Goal: Task Accomplishment & Management: Use online tool/utility

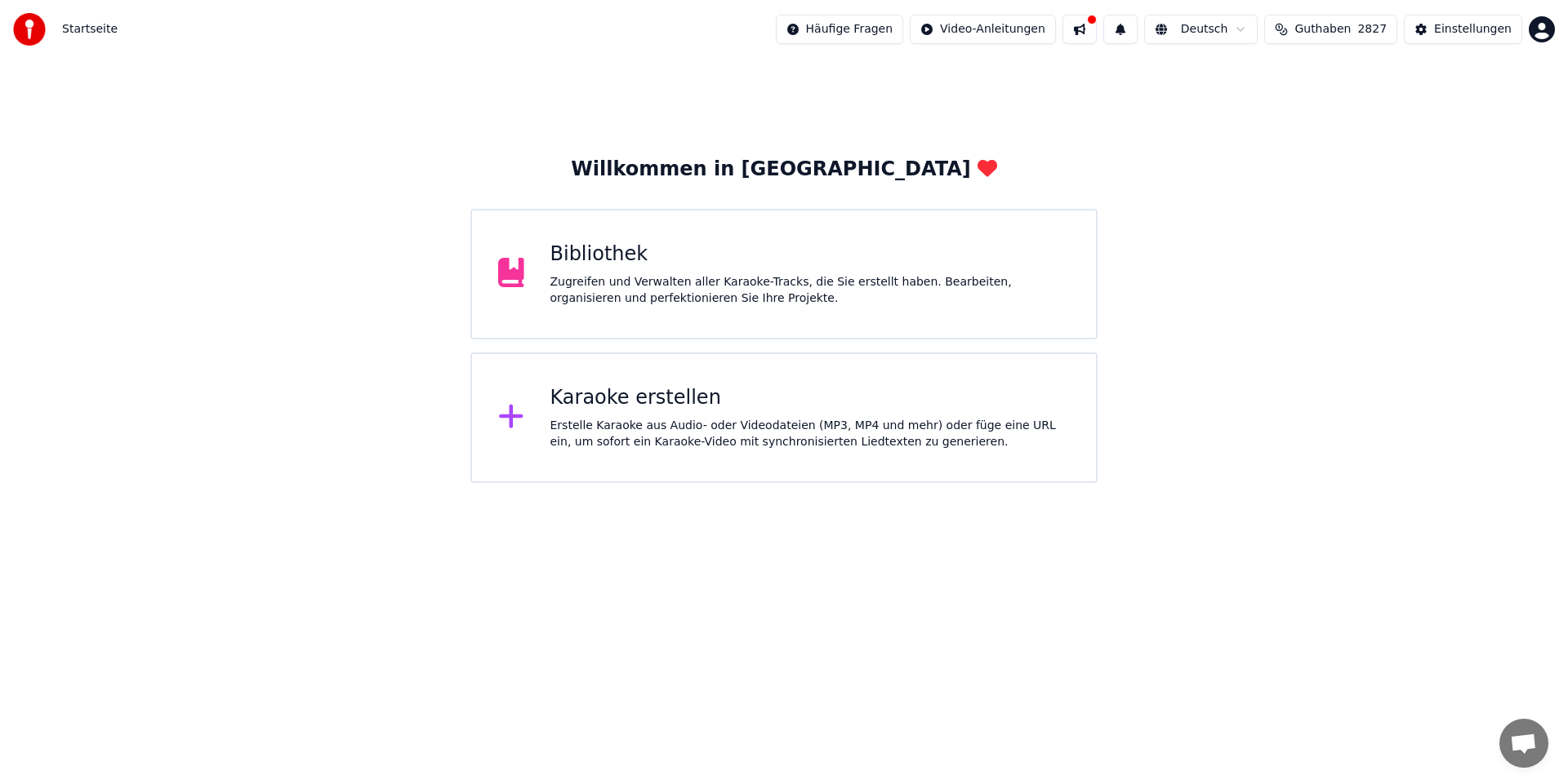
click at [655, 414] on div "Karaoke erstellen Erstelle Karaoke aus Audio- oder Videodateien (MP3, MP4 und m…" at bounding box center [810, 417] width 520 height 66
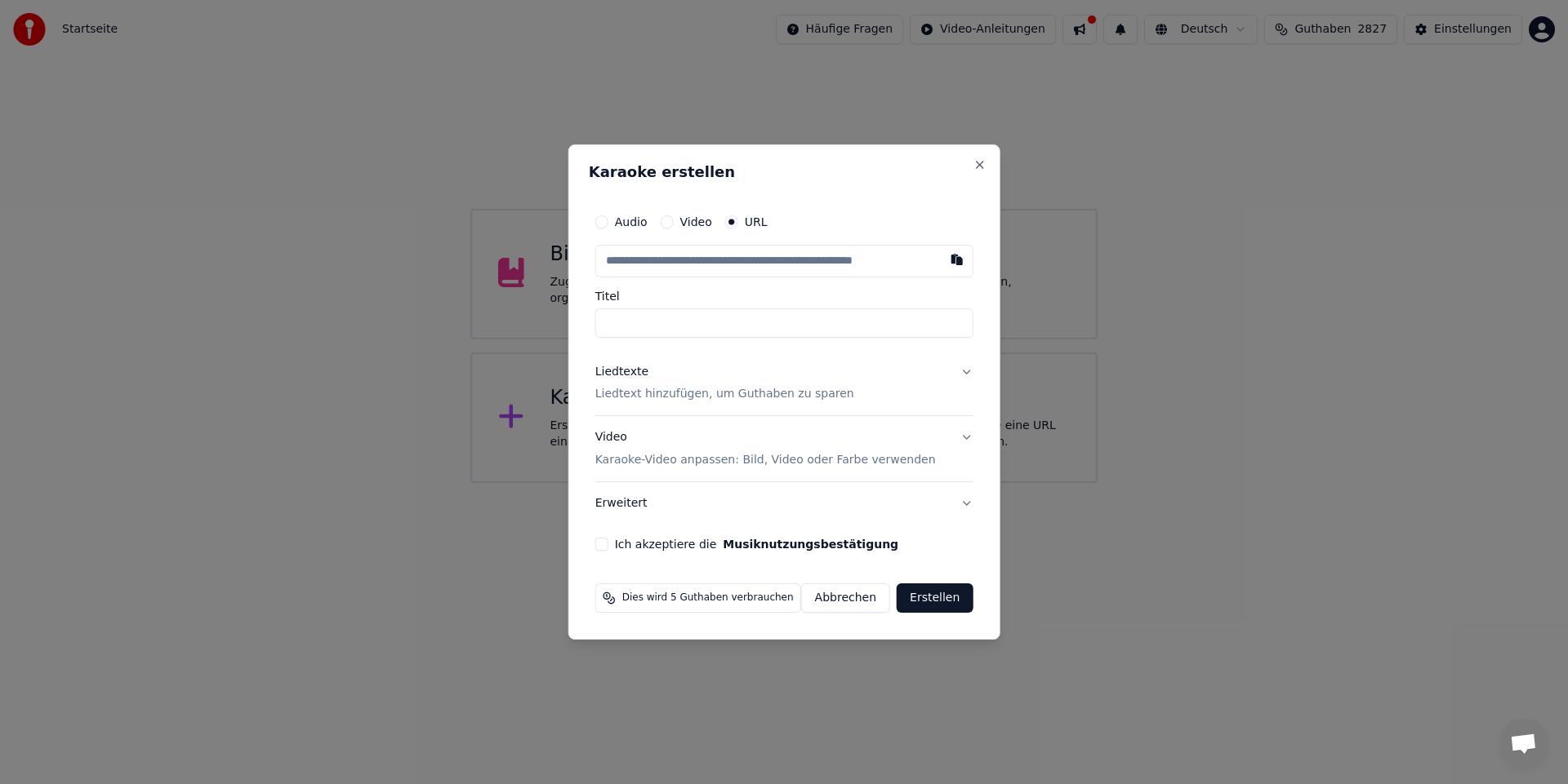
type input "**********"
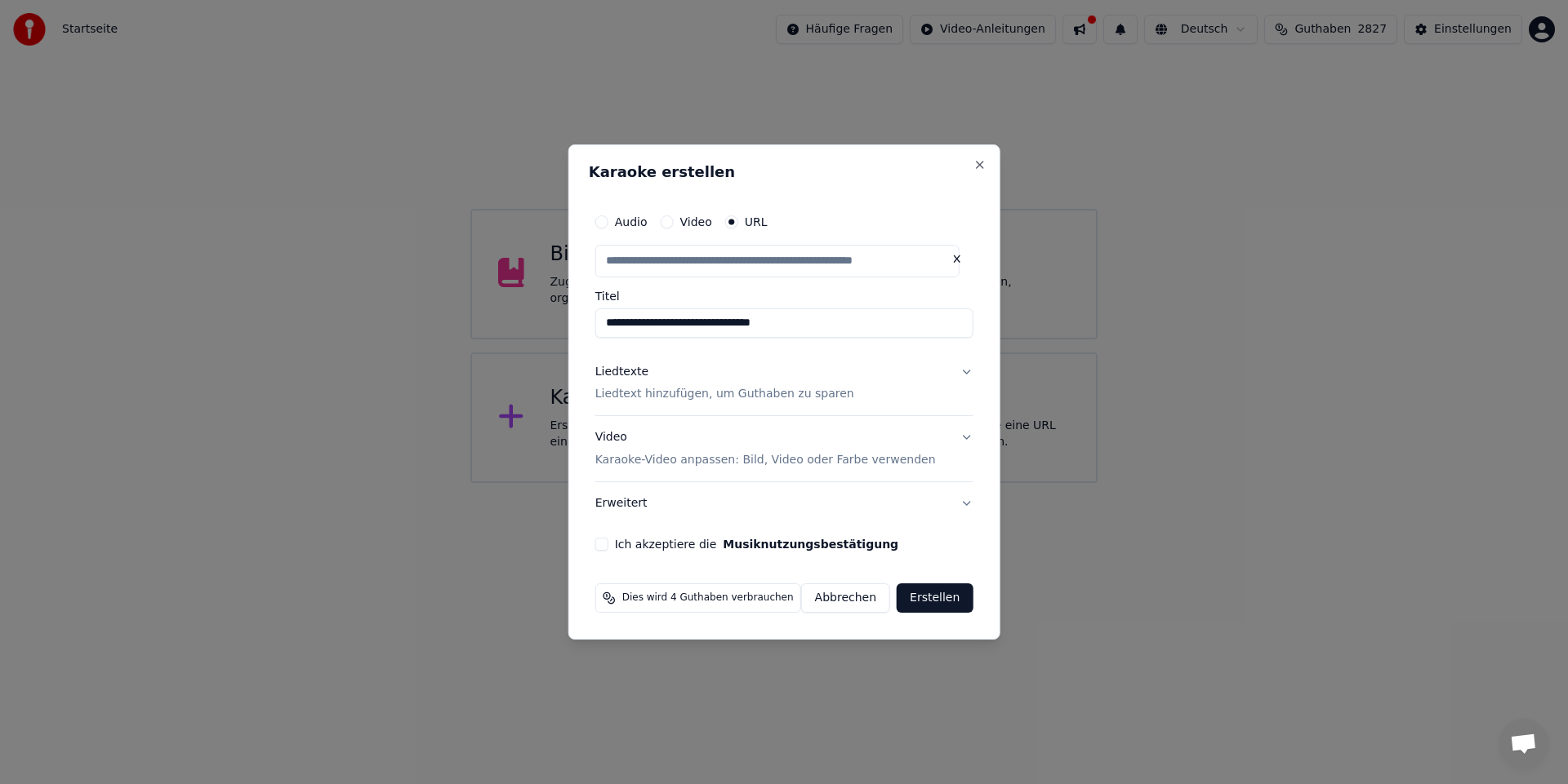
click at [645, 377] on div "Liedtexte" at bounding box center [622, 372] width 53 height 17
type input "**********"
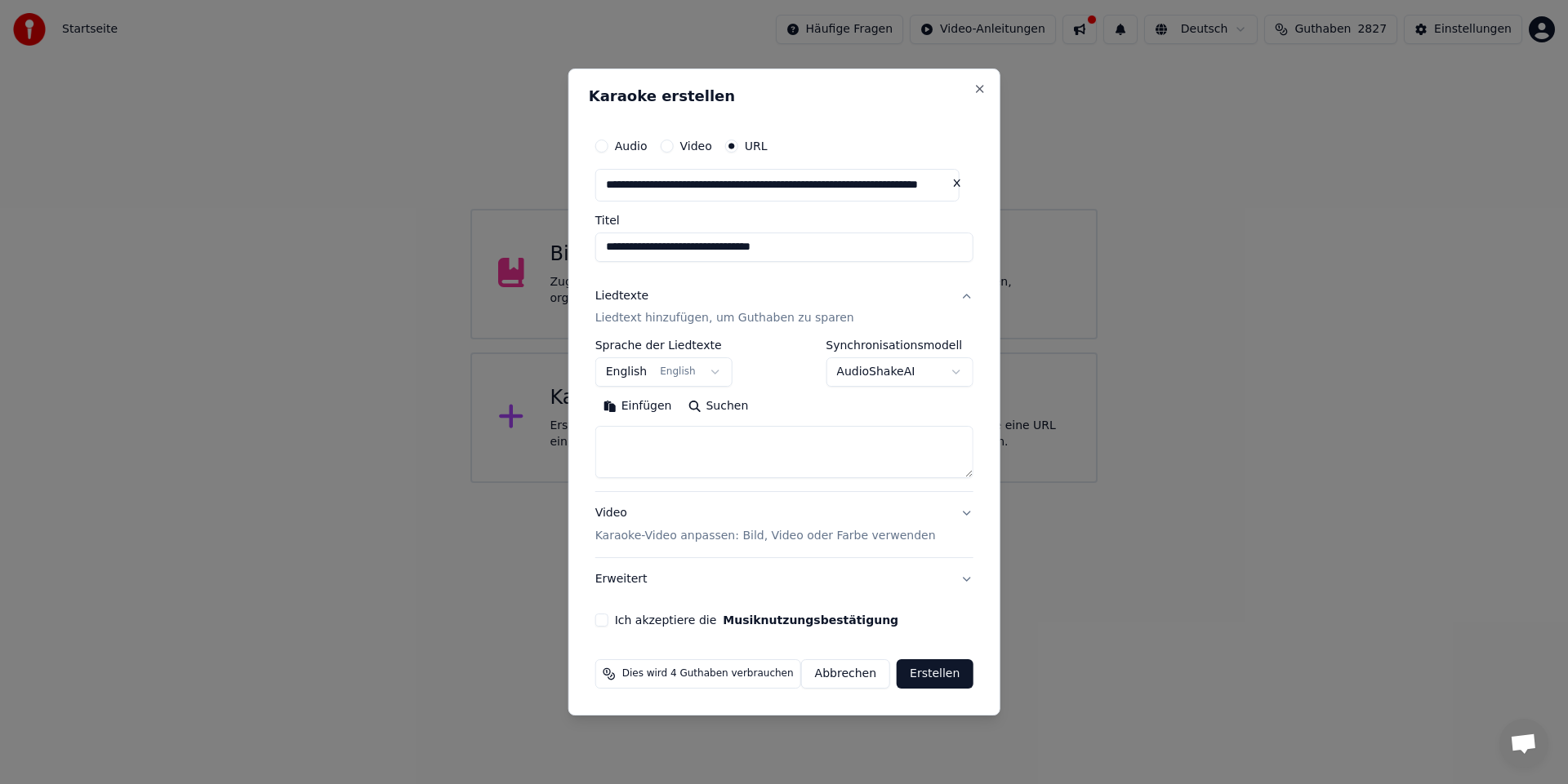
click at [720, 378] on button "English English" at bounding box center [664, 373] width 137 height 29
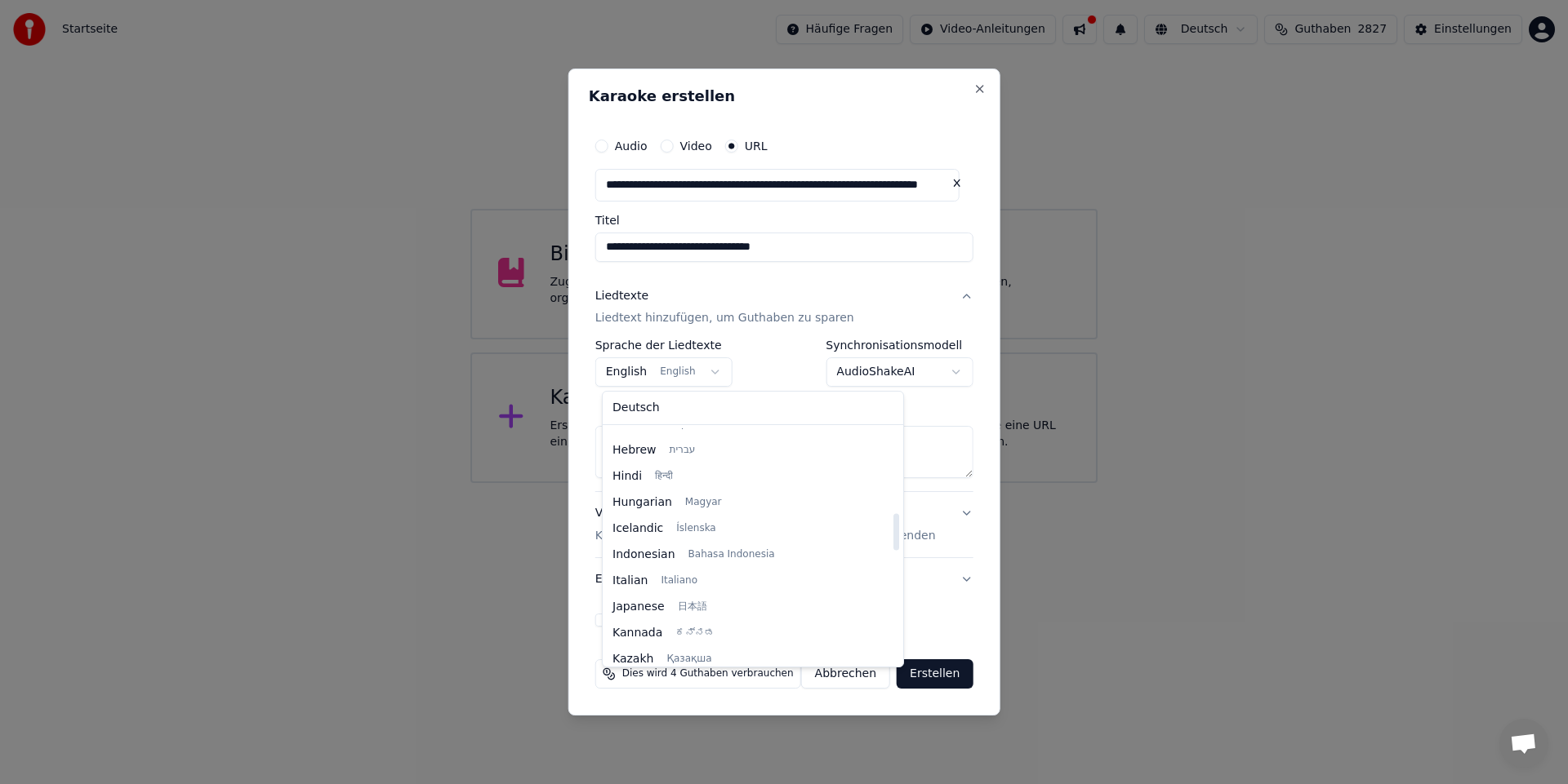
scroll to position [538, 0]
select select "**"
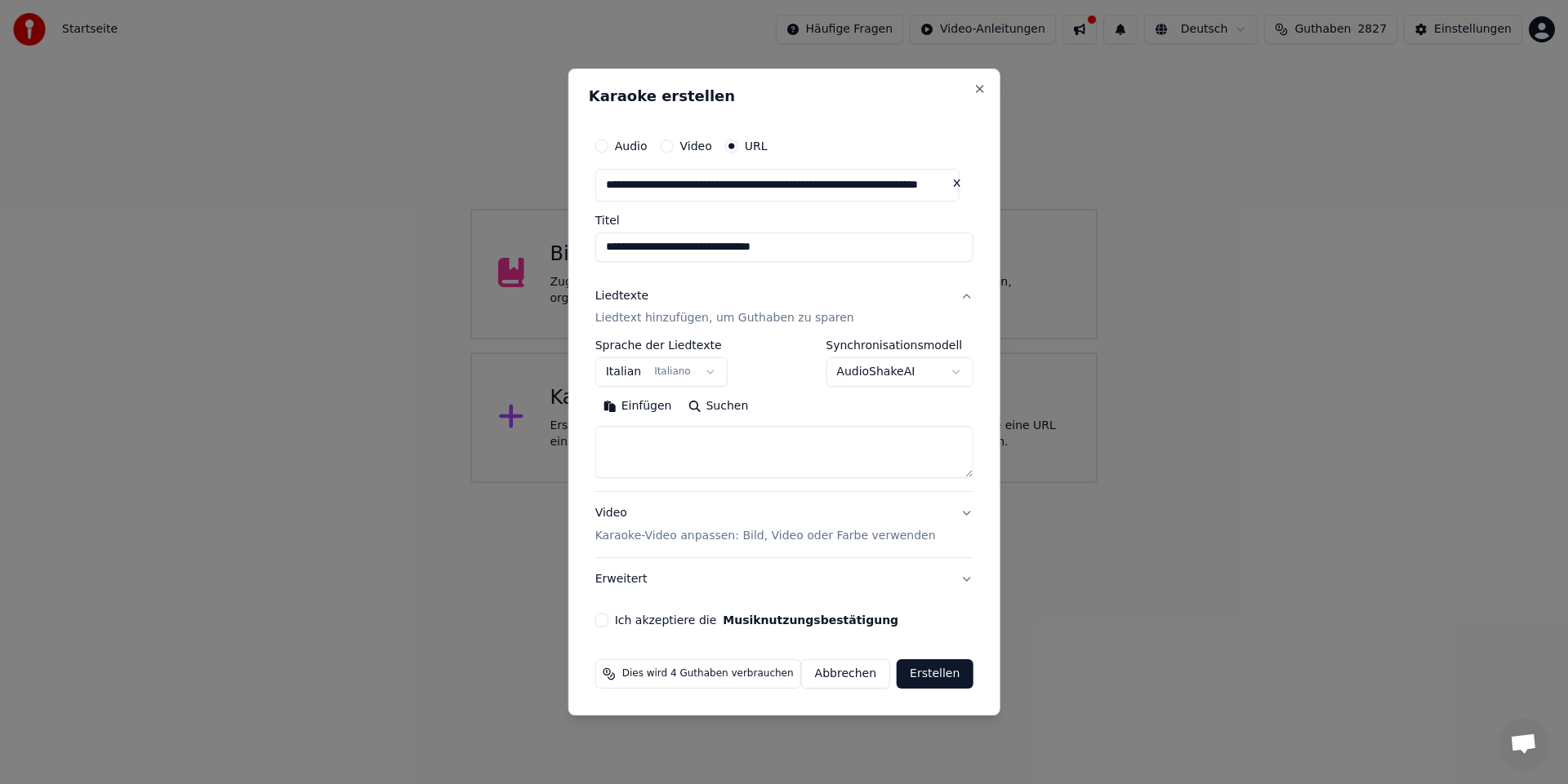
click at [714, 404] on button "Suchen" at bounding box center [718, 407] width 76 height 26
click at [631, 434] on textarea at bounding box center [784, 452] width 378 height 52
type textarea "**********"
click at [606, 619] on button "Ich akzeptiere die Musiknutzungsbestätigung" at bounding box center [601, 620] width 13 height 13
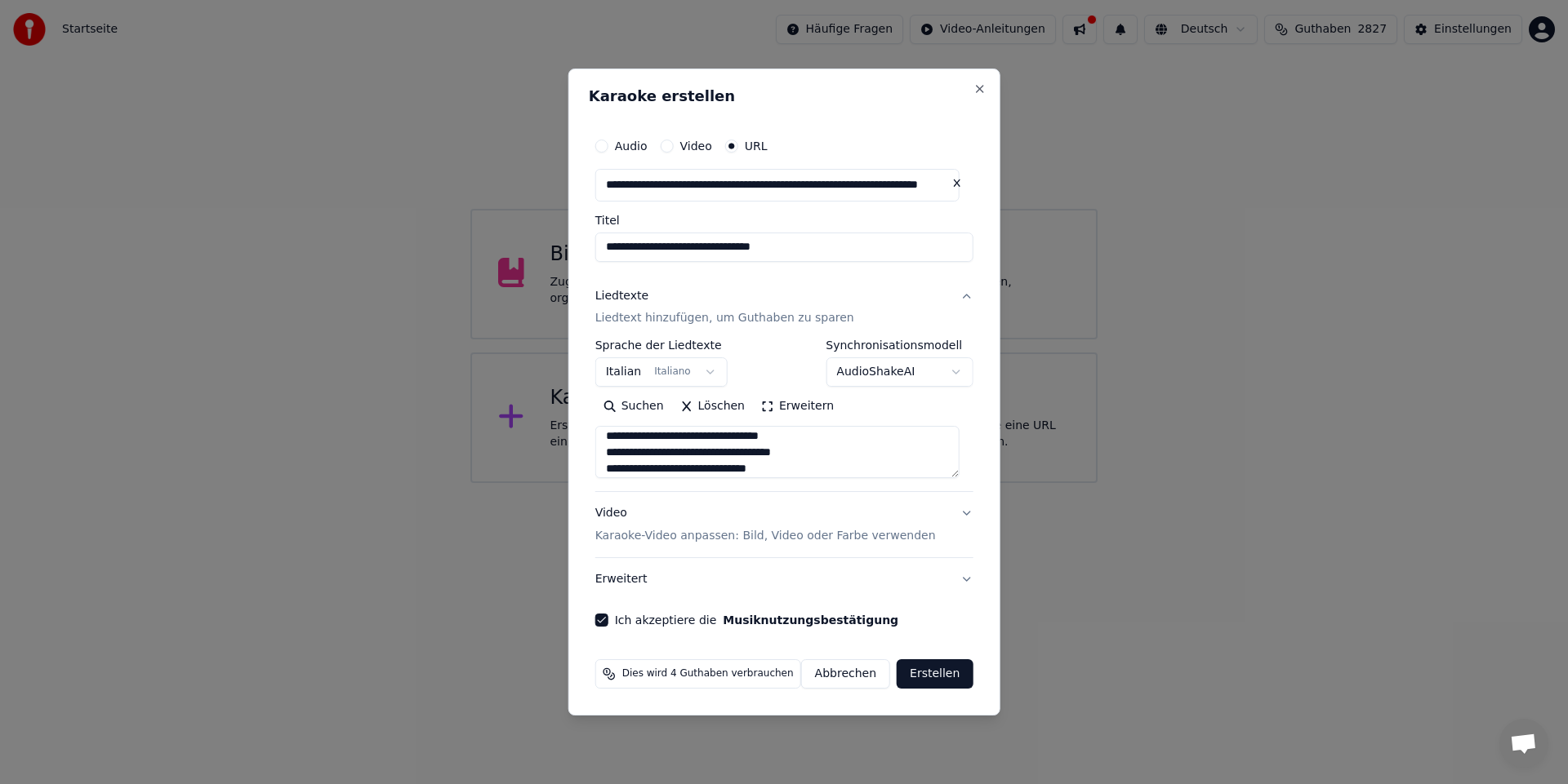
click at [923, 674] on button "Erstellen" at bounding box center [934, 674] width 76 height 29
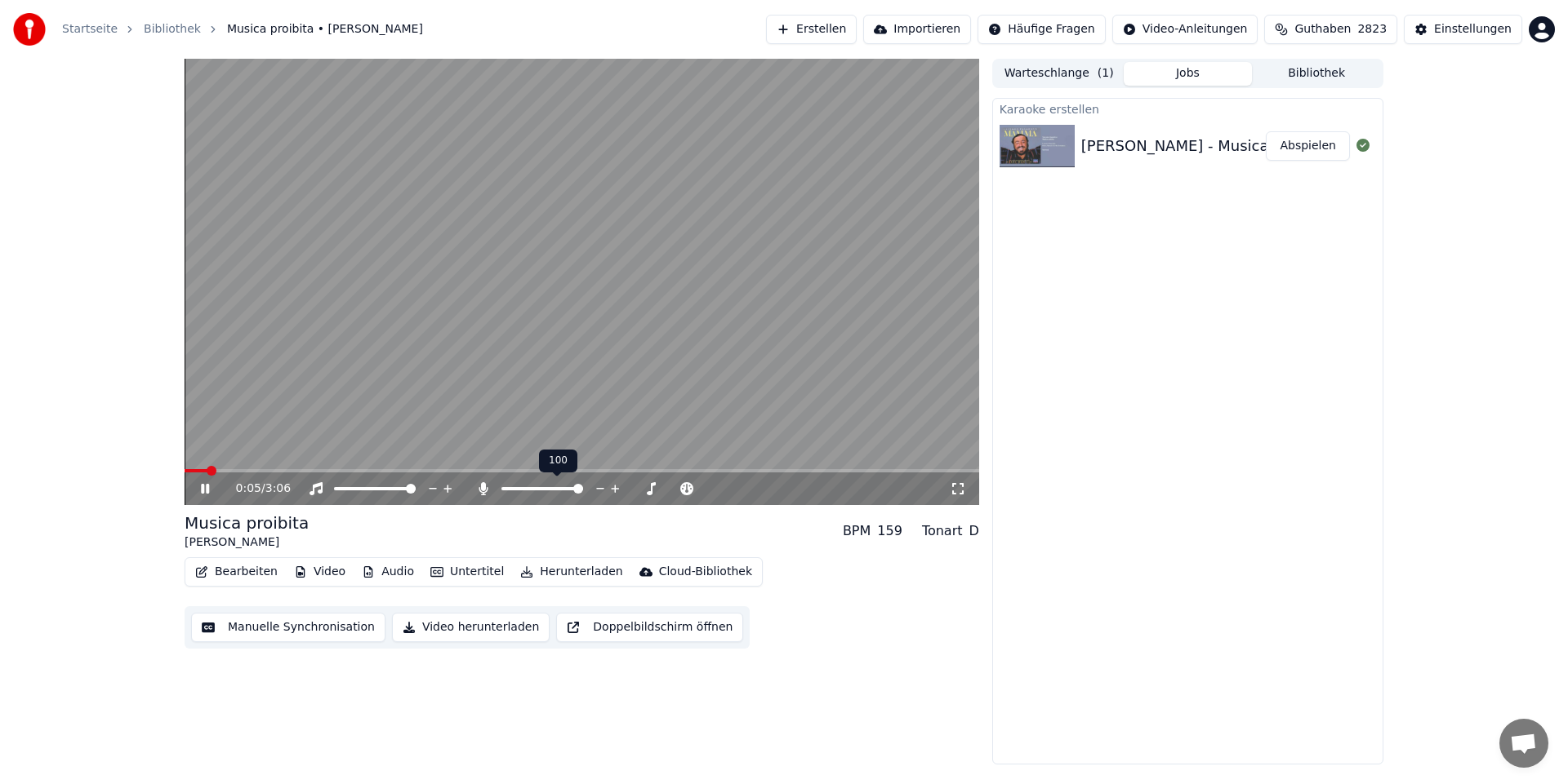
click at [583, 488] on span at bounding box center [578, 488] width 10 height 10
click at [1307, 145] on button "Abspielen" at bounding box center [1307, 146] width 84 height 29
click at [501, 493] on span at bounding box center [506, 488] width 10 height 10
click at [540, 576] on button "Herunterladen" at bounding box center [571, 572] width 116 height 23
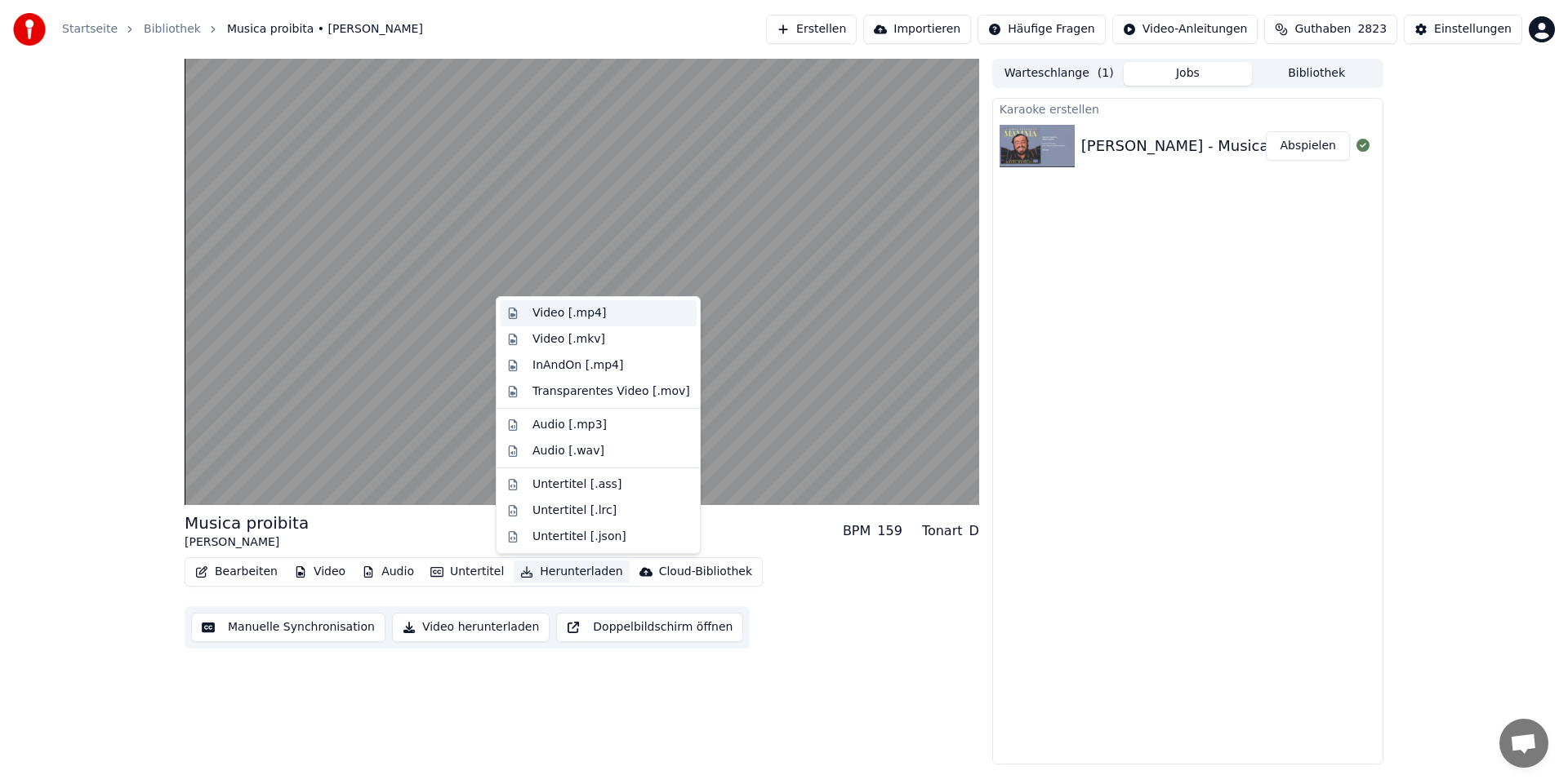
click at [552, 311] on div "Video [.mp4]" at bounding box center [569, 313] width 73 height 17
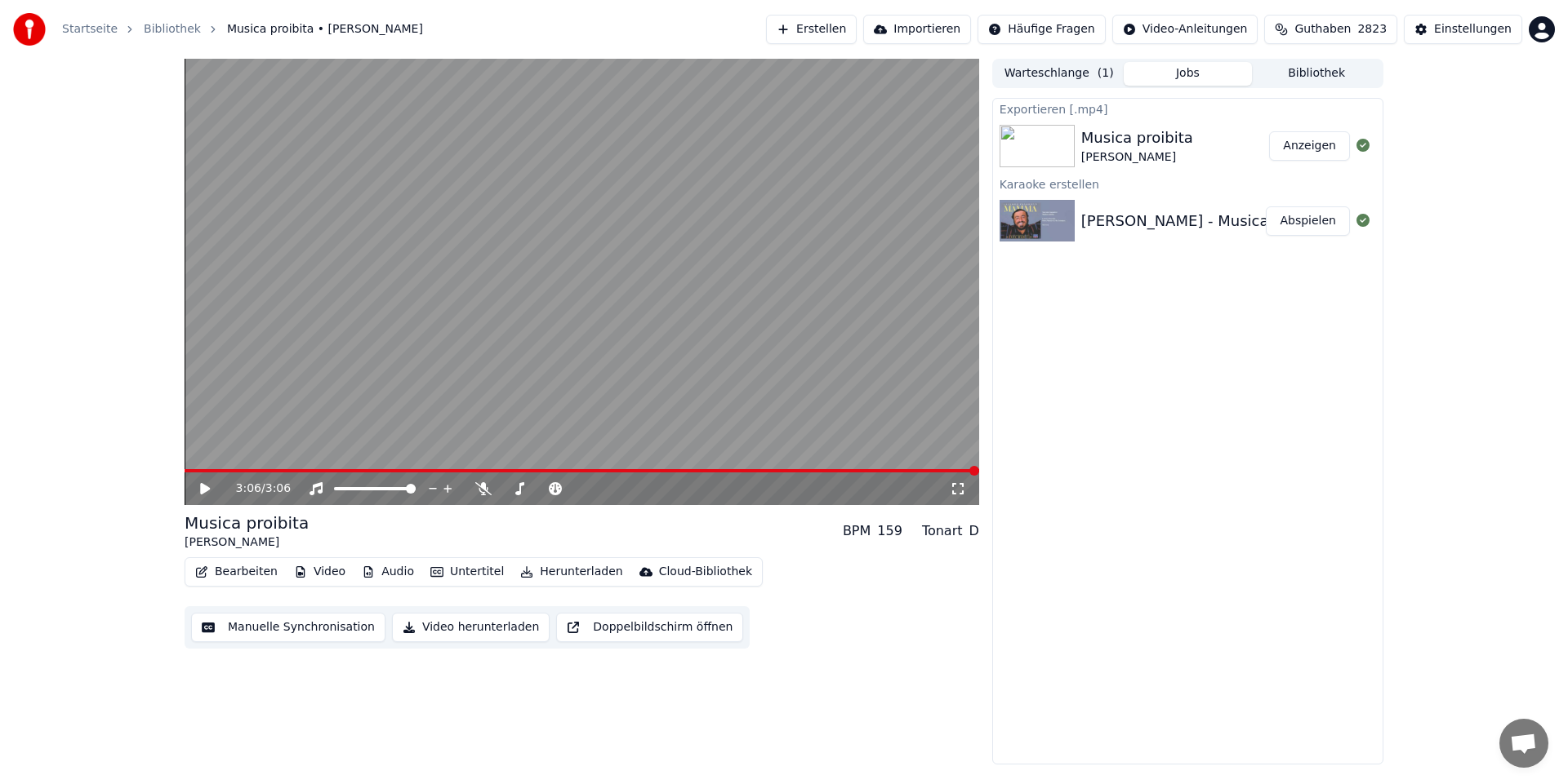
click at [1316, 148] on button "Anzeigen" at bounding box center [1308, 146] width 81 height 29
click at [583, 488] on span at bounding box center [578, 488] width 10 height 10
click at [543, 572] on button "Herunterladen" at bounding box center [571, 572] width 116 height 23
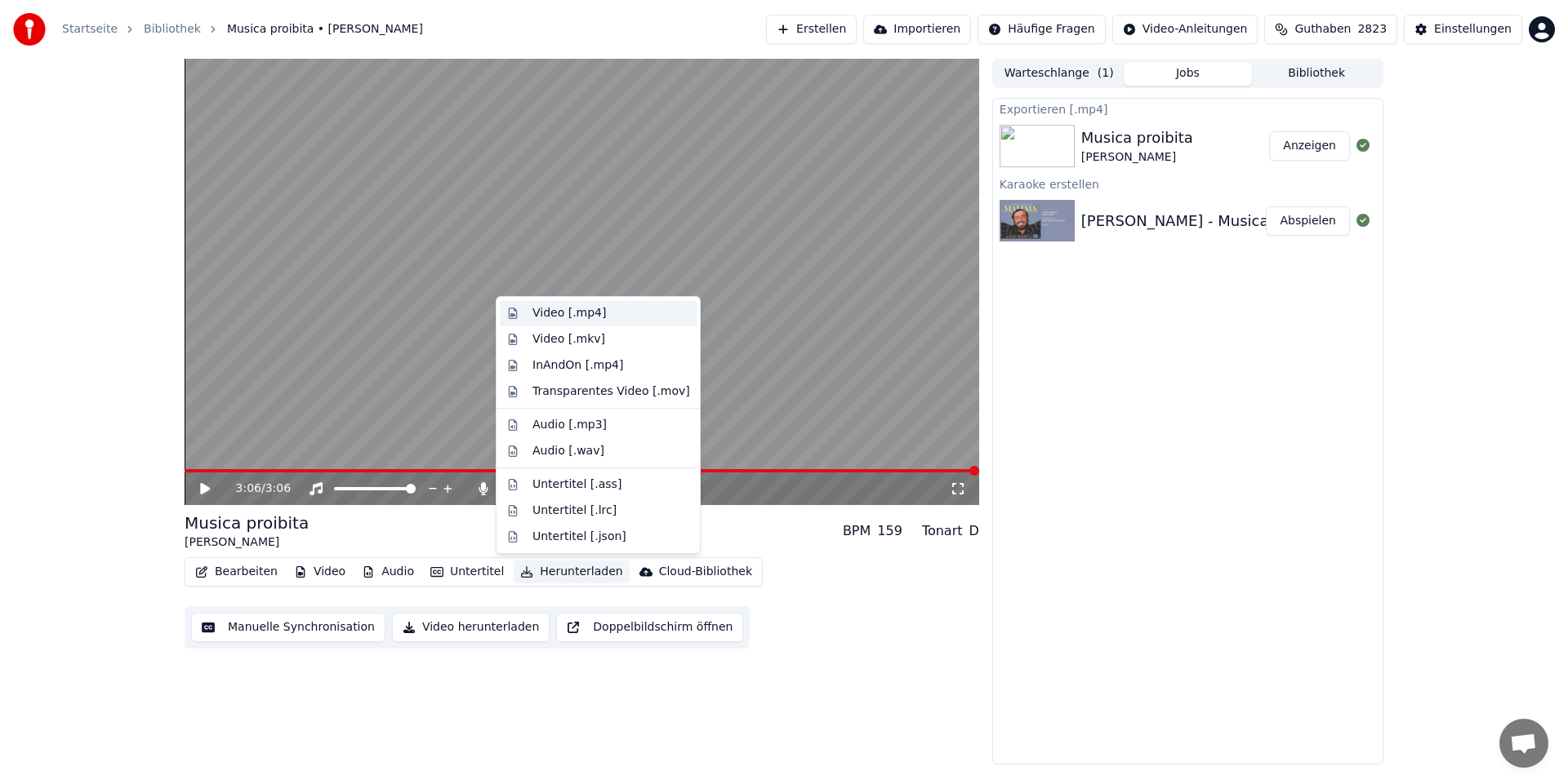
click at [606, 314] on div "Video [.mp4]" at bounding box center [611, 313] width 158 height 17
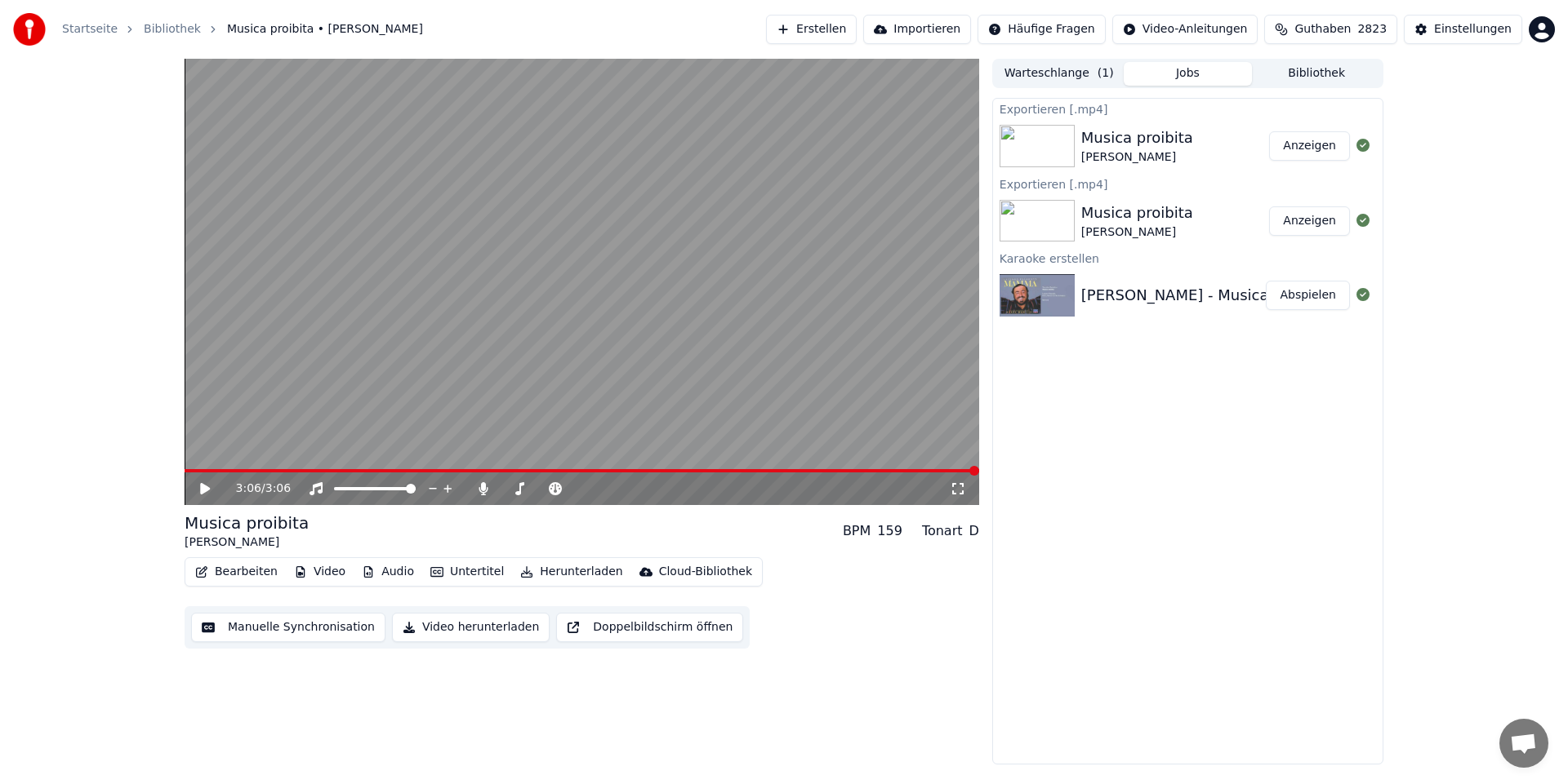
click at [1307, 142] on button "Anzeigen" at bounding box center [1308, 146] width 81 height 29
